Goal: Check status: Check status

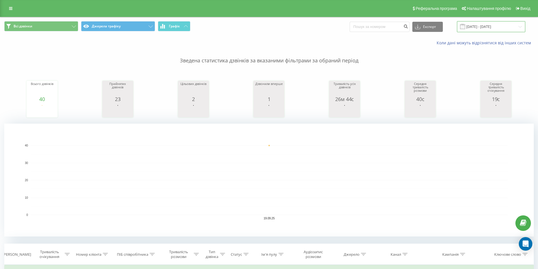
click at [495, 29] on input "[DATE] - [DATE]" at bounding box center [491, 26] width 68 height 11
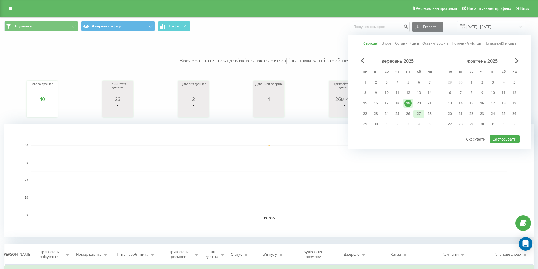
click at [420, 110] on div "27" at bounding box center [418, 114] width 11 height 8
click at [368, 115] on div "22" at bounding box center [364, 113] width 7 height 7
click at [416, 112] on div "27" at bounding box center [418, 113] width 7 height 7
click at [368, 114] on div "22" at bounding box center [364, 113] width 7 height 7
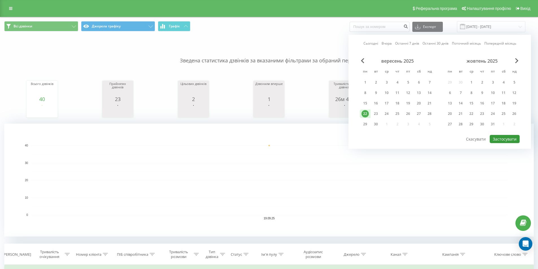
click at [502, 140] on button "Застосувати" at bounding box center [505, 139] width 30 height 8
type input "[DATE] - [DATE]"
